Goal: Information Seeking & Learning: Find specific fact

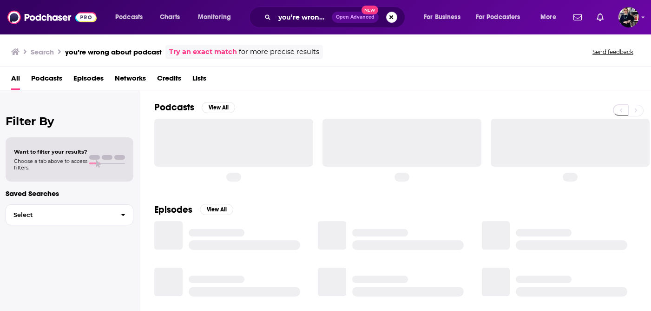
click at [392, 16] on button "Search podcasts, credits, & more..." at bounding box center [391, 17] width 11 height 11
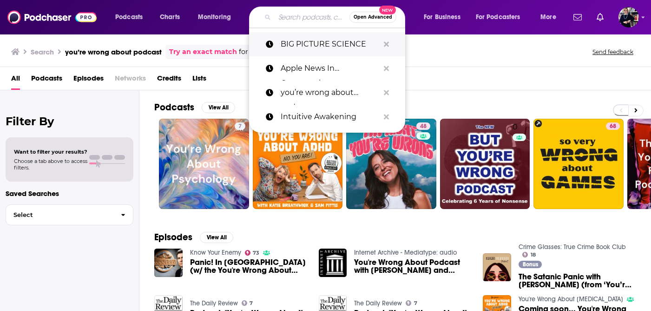
paste input "he Next Generation"
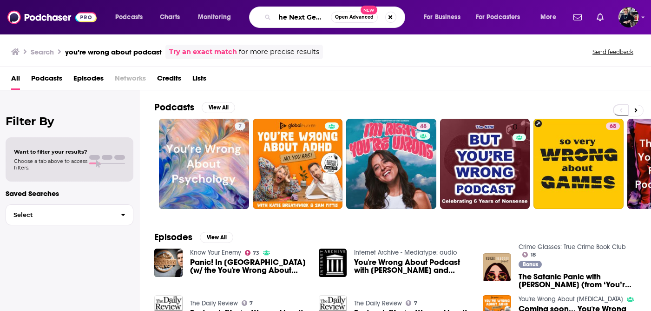
scroll to position [0, 20]
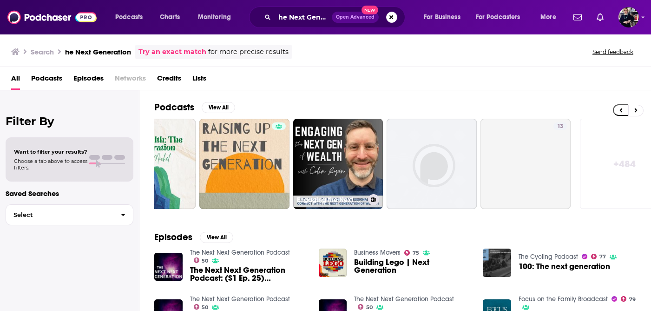
scroll to position [0, 357]
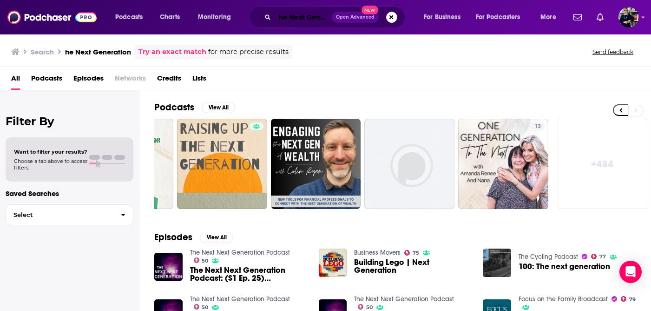
click at [280, 16] on input "he Next Generation" at bounding box center [303, 17] width 57 height 15
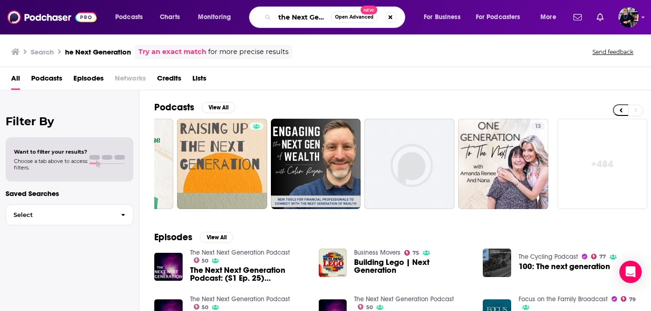
click at [324, 19] on input "the Next Generation" at bounding box center [303, 17] width 56 height 15
type input "the Next Generation better than [DATE]"
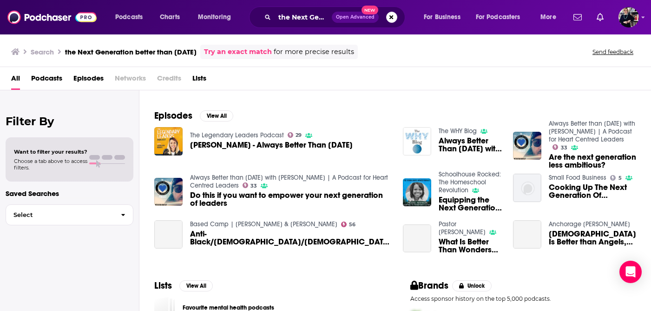
scroll to position [153, 0]
